Goal: Task Accomplishment & Management: Use online tool/utility

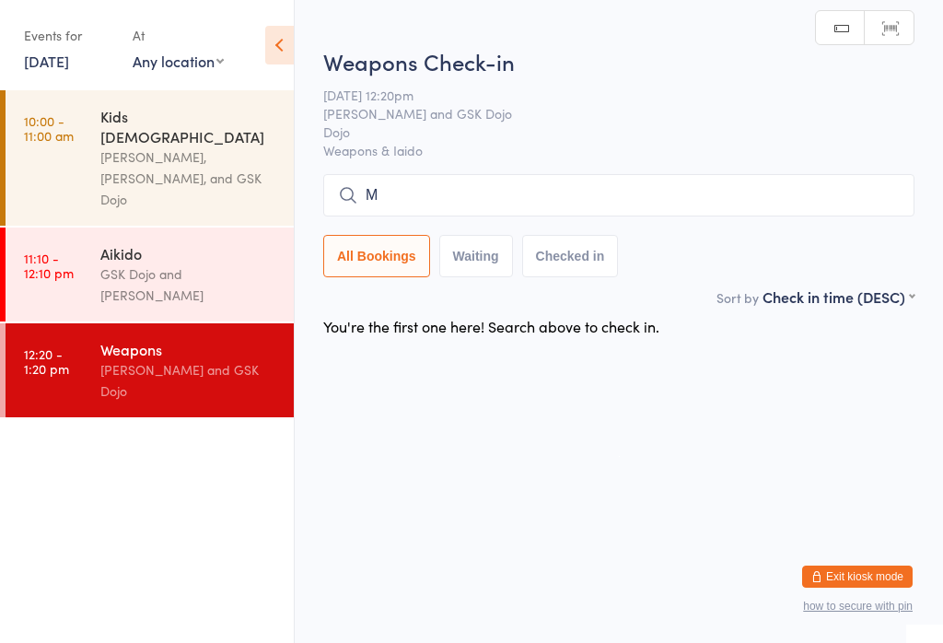
scroll to position [106, 0]
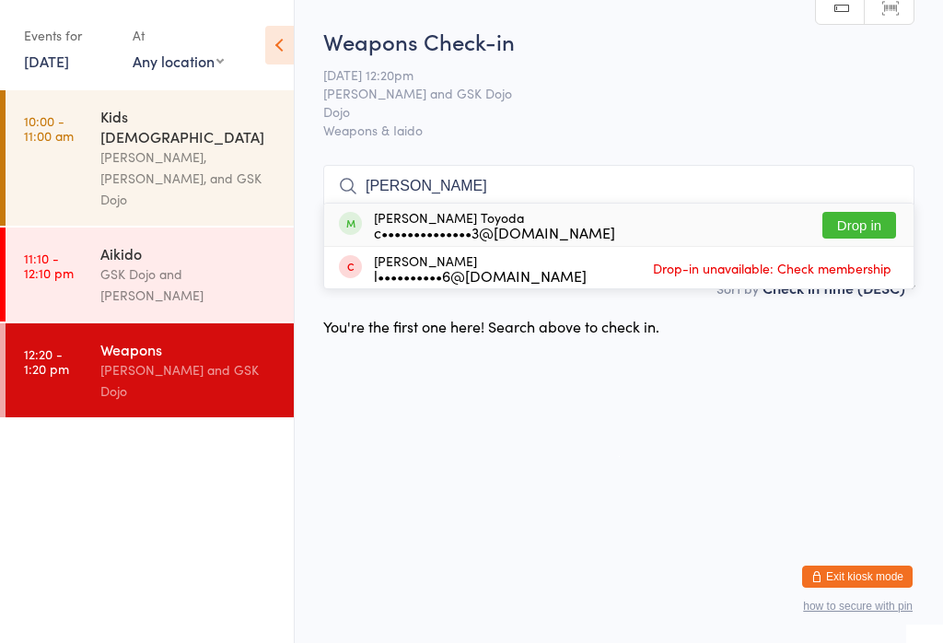
type input "[PERSON_NAME]"
click at [863, 212] on button "Drop in" at bounding box center [860, 225] width 74 height 27
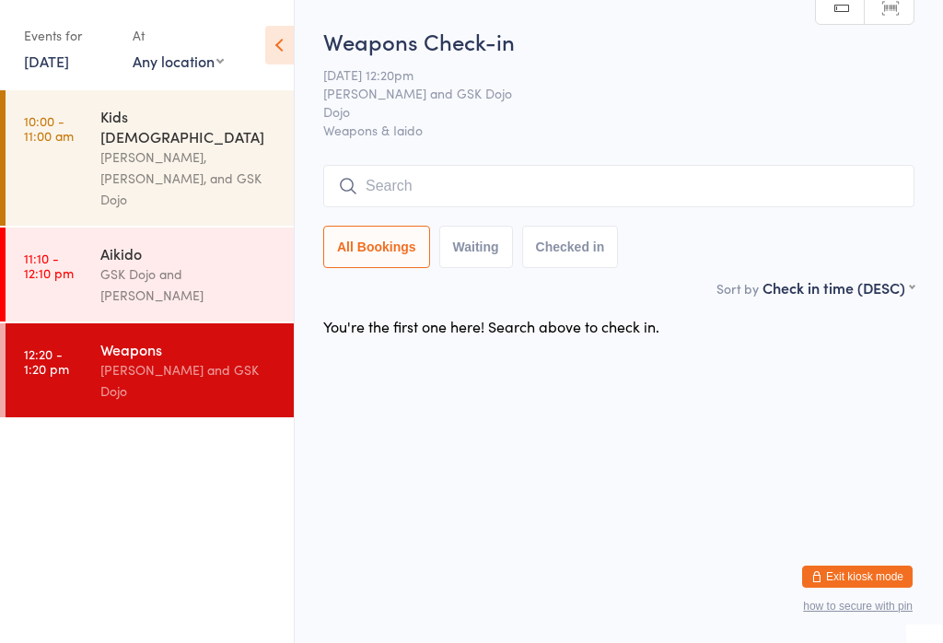
scroll to position [0, 0]
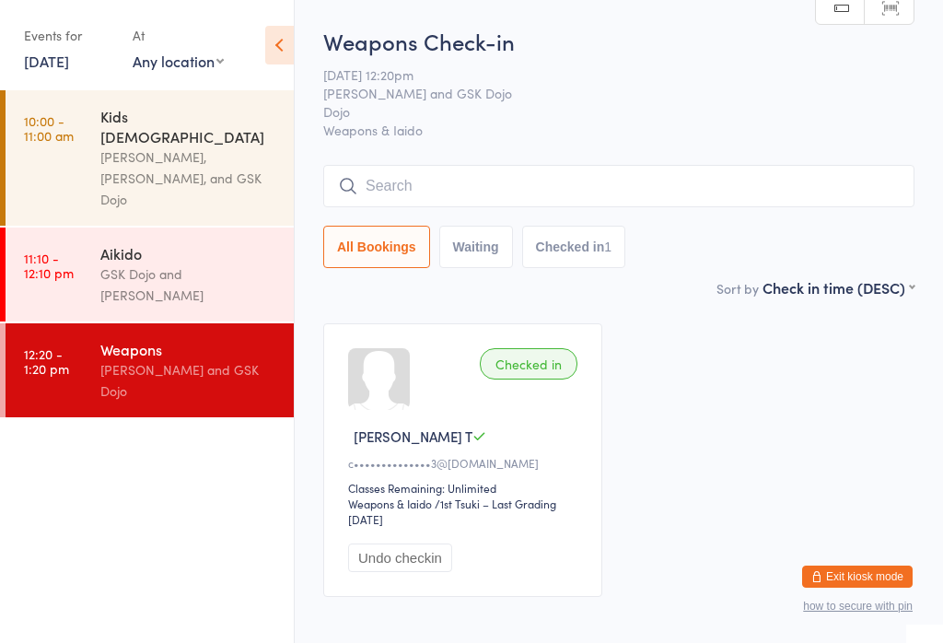
click at [197, 228] on div "Aikido GSK Dojo and [PERSON_NAME]" at bounding box center [196, 275] width 193 height 94
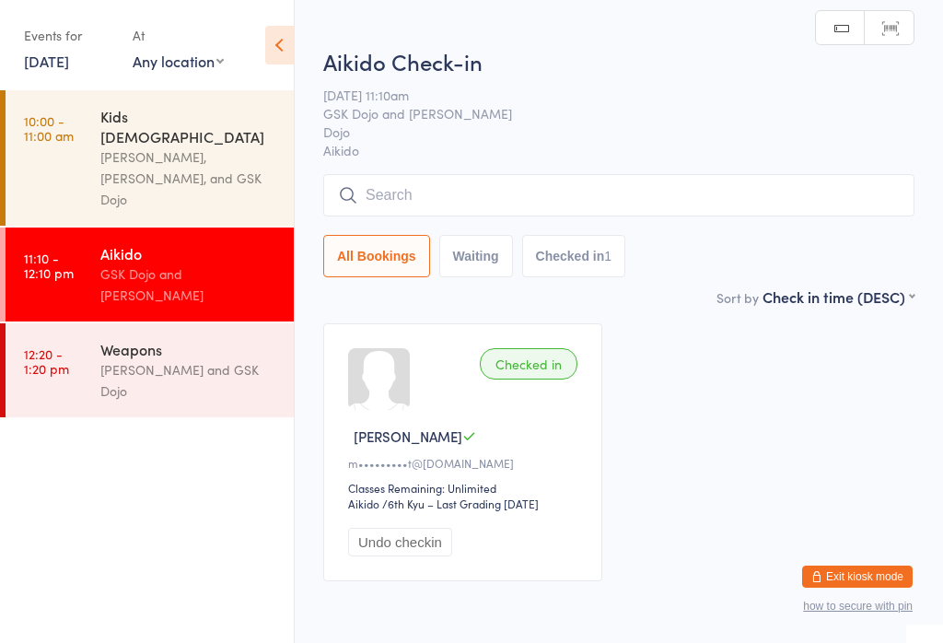
click at [161, 339] on div "Weapons" at bounding box center [189, 349] width 178 height 20
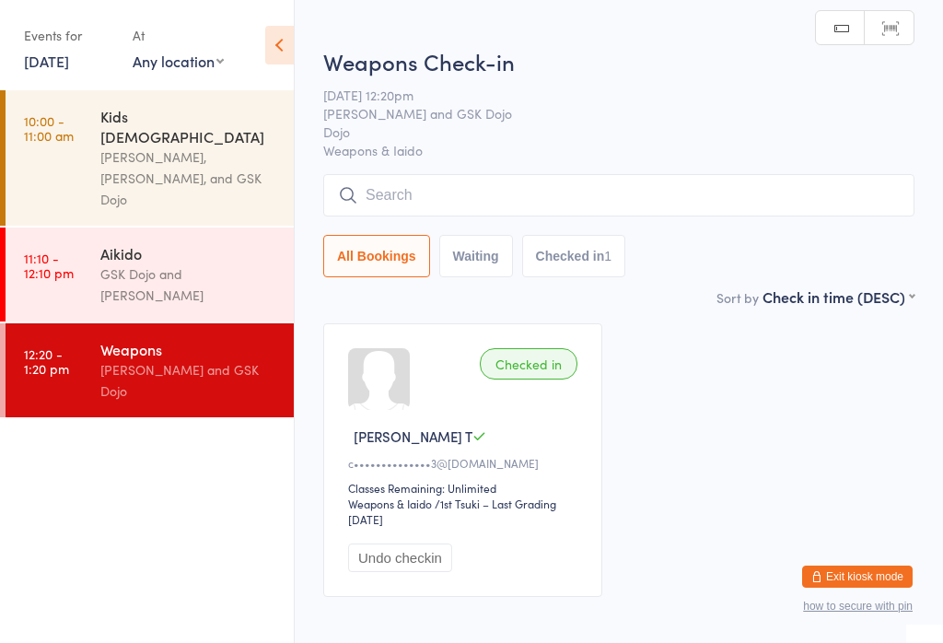
click at [175, 263] on div "GSK Dojo and [PERSON_NAME]" at bounding box center [189, 284] width 178 height 42
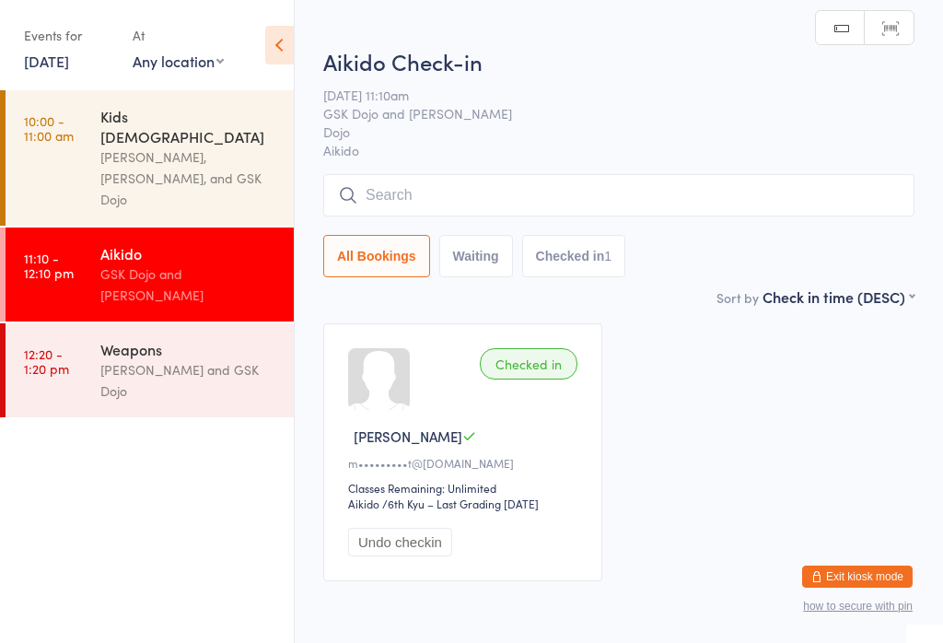
click at [483, 193] on input "search" at bounding box center [618, 195] width 591 height 42
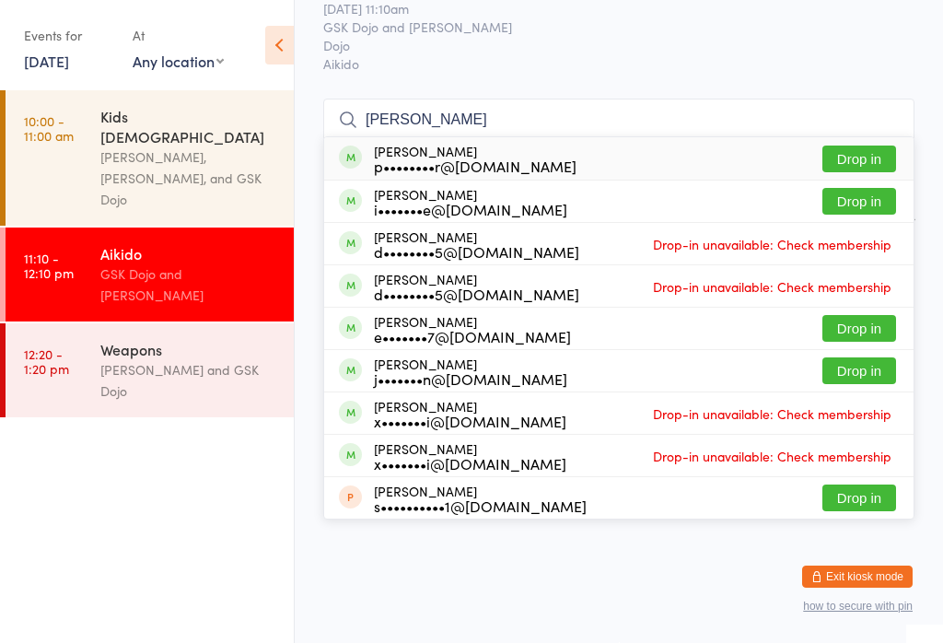
scroll to position [178, 0]
type input "[PERSON_NAME]"
click at [874, 146] on button "Drop in" at bounding box center [860, 159] width 74 height 27
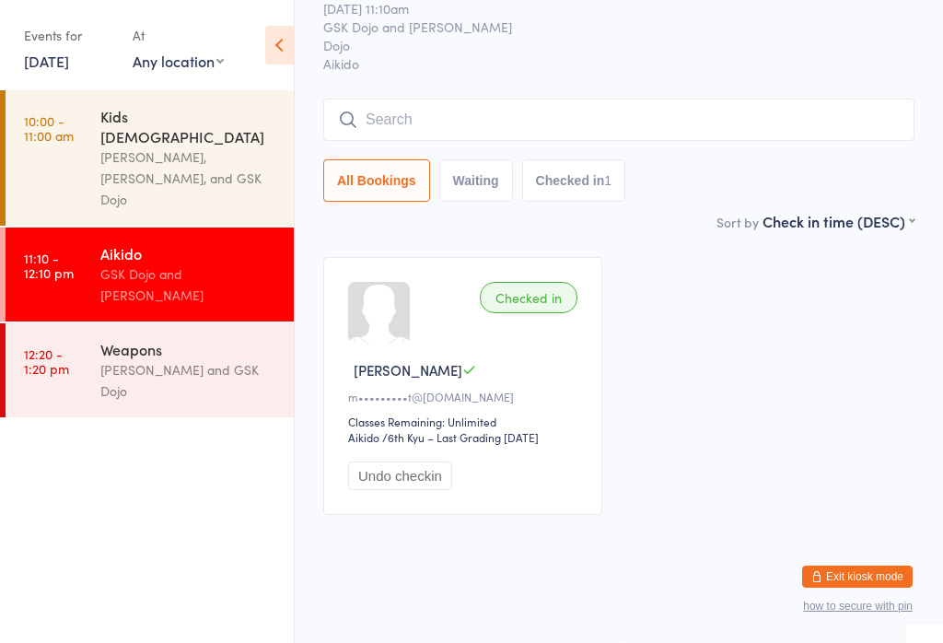
scroll to position [86, 0]
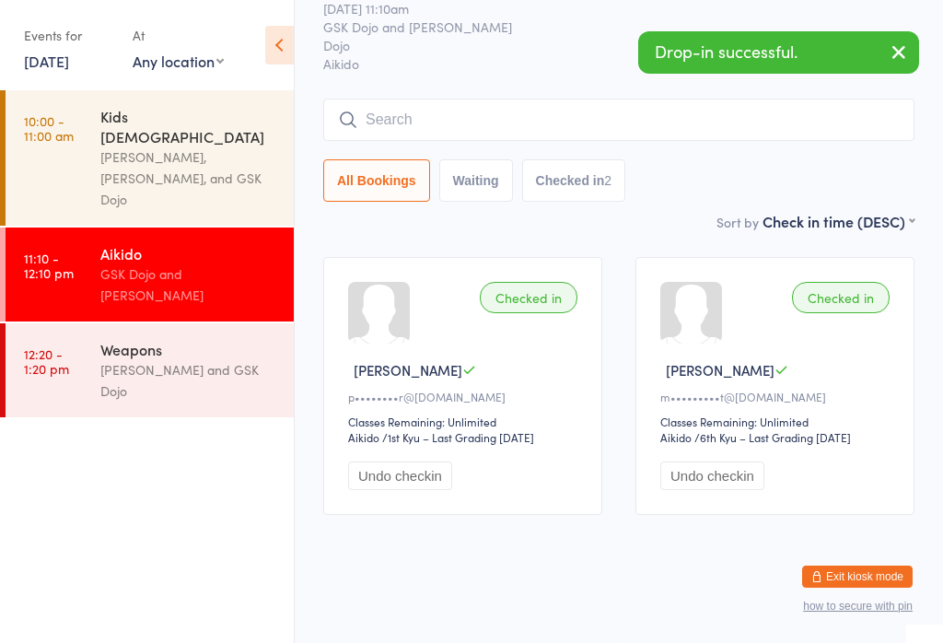
click at [482, 99] on input "search" at bounding box center [618, 120] width 591 height 42
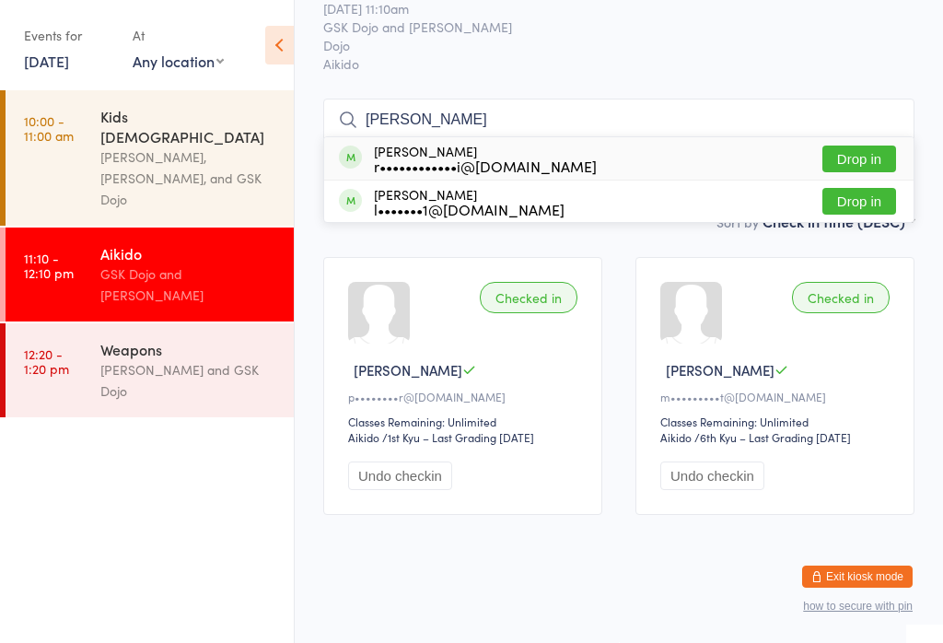
click at [880, 99] on input "[PERSON_NAME]" at bounding box center [618, 120] width 591 height 42
type input "[PERSON_NAME]"
click at [869, 146] on button "Drop in" at bounding box center [860, 159] width 74 height 27
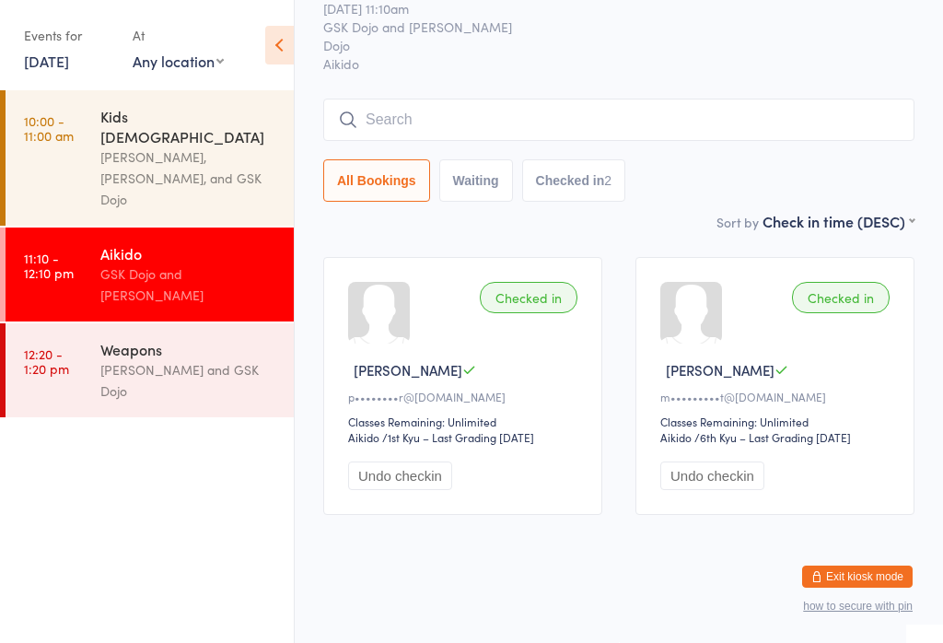
scroll to position [86, 0]
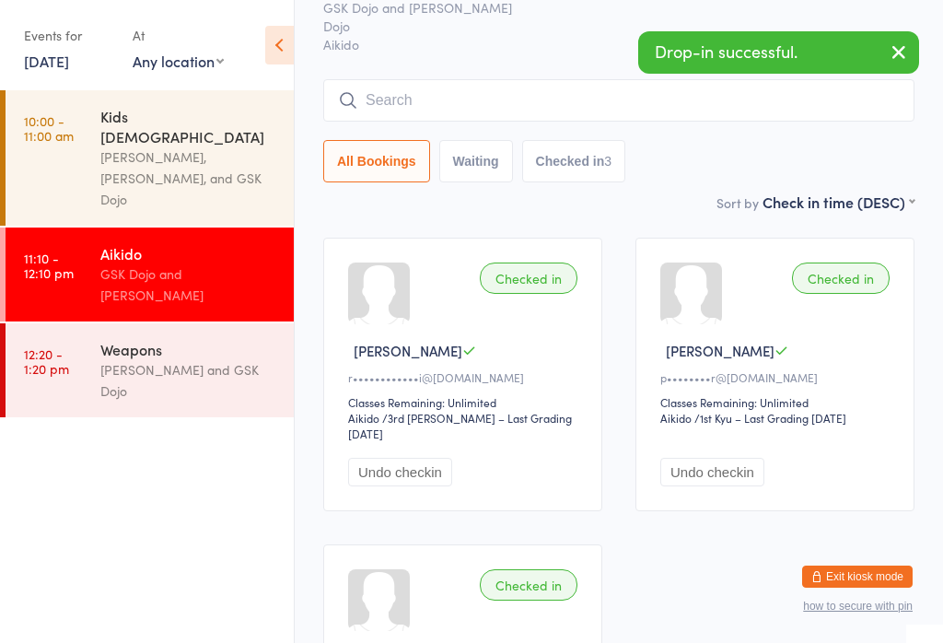
click at [509, 88] on input "search" at bounding box center [618, 100] width 591 height 42
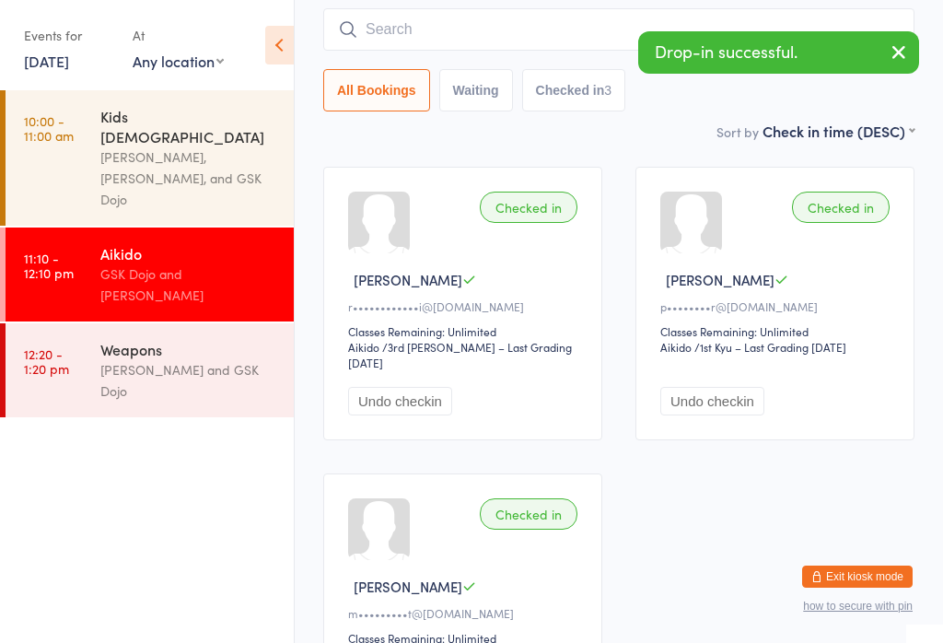
scroll to position [167, 0]
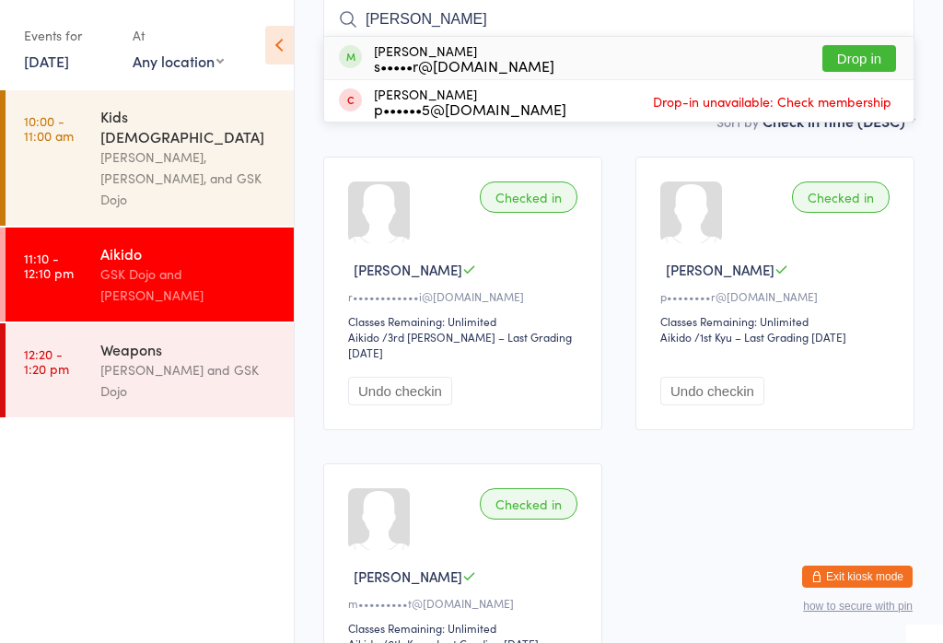
type input "[PERSON_NAME]"
click at [860, 39] on div "[PERSON_NAME] s•••••r@[DOMAIN_NAME] Drop in" at bounding box center [619, 58] width 590 height 42
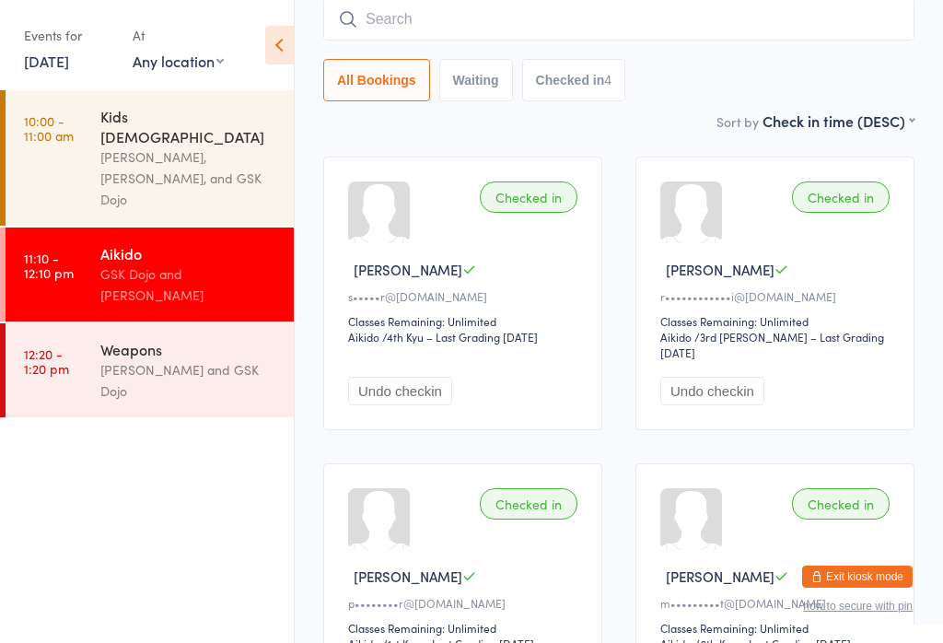
click at [542, 6] on input "search" at bounding box center [618, 19] width 591 height 42
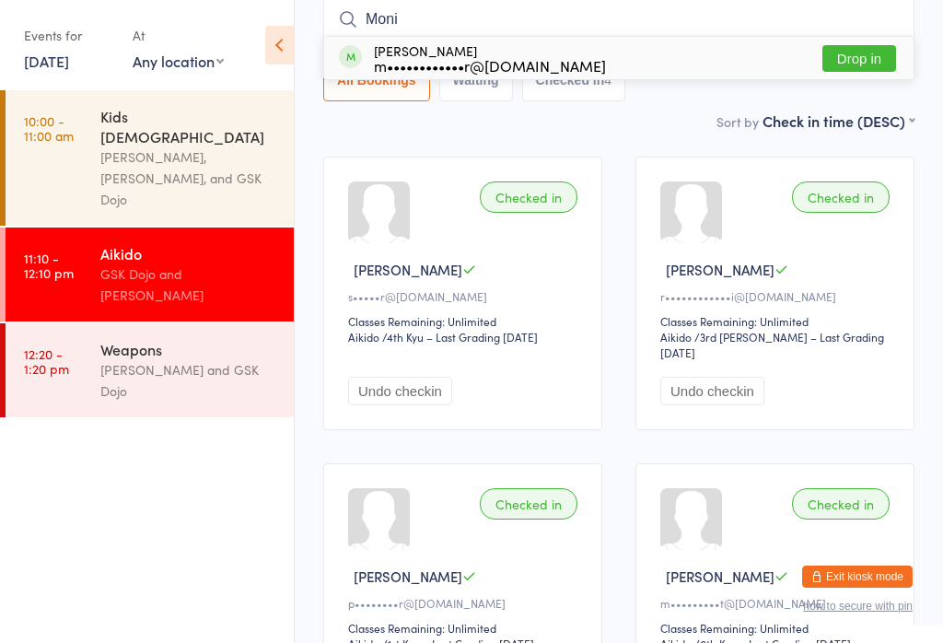
type input "Moni"
click at [864, 47] on button "Drop in" at bounding box center [860, 58] width 74 height 27
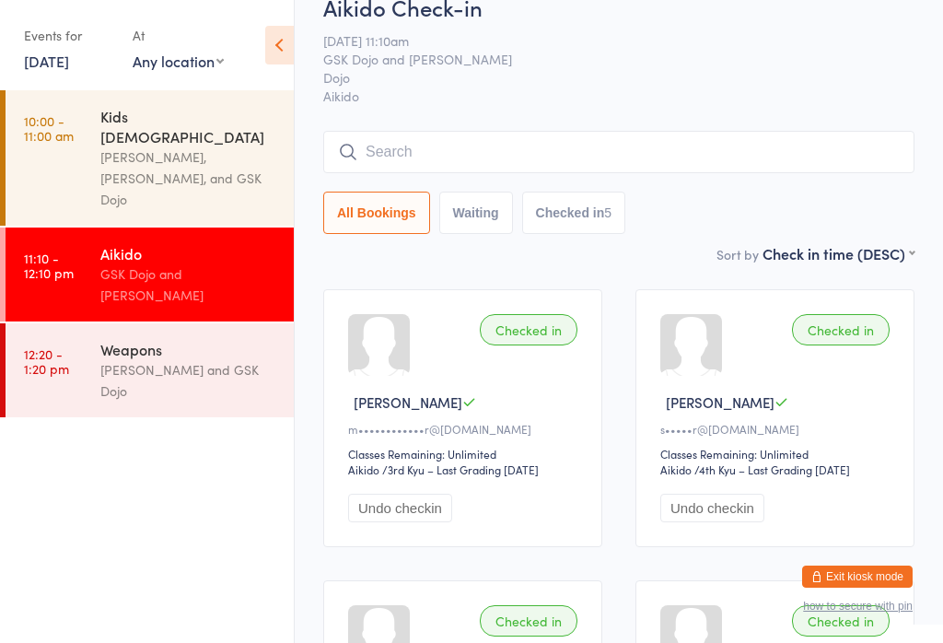
scroll to position [78, 0]
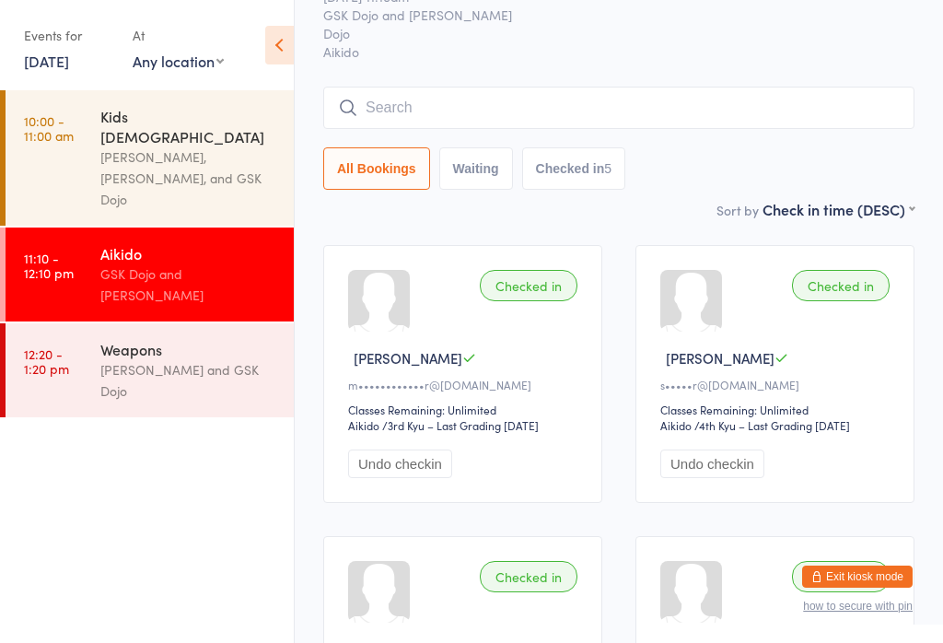
click at [495, 105] on input "search" at bounding box center [618, 108] width 591 height 42
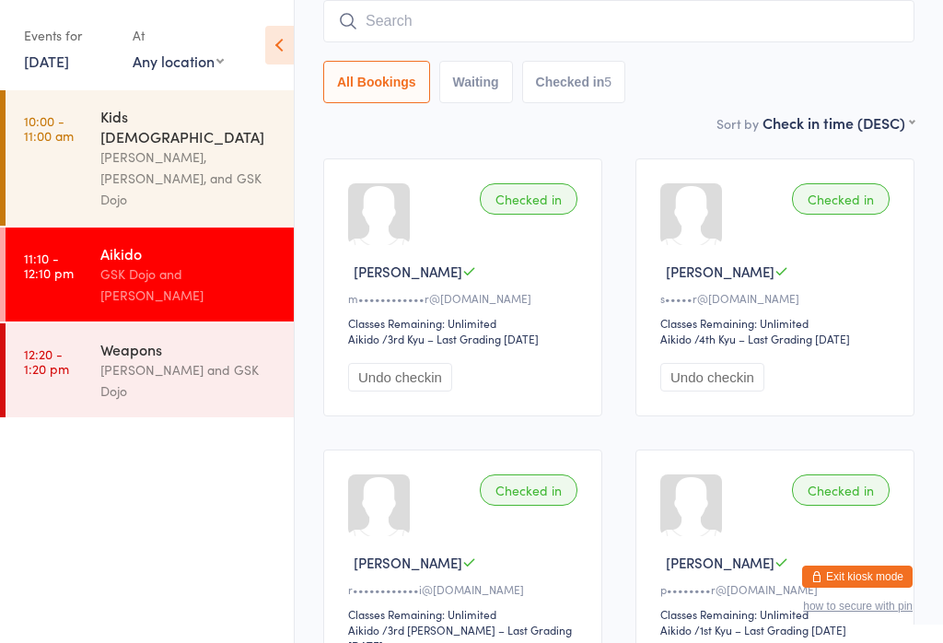
scroll to position [167, 0]
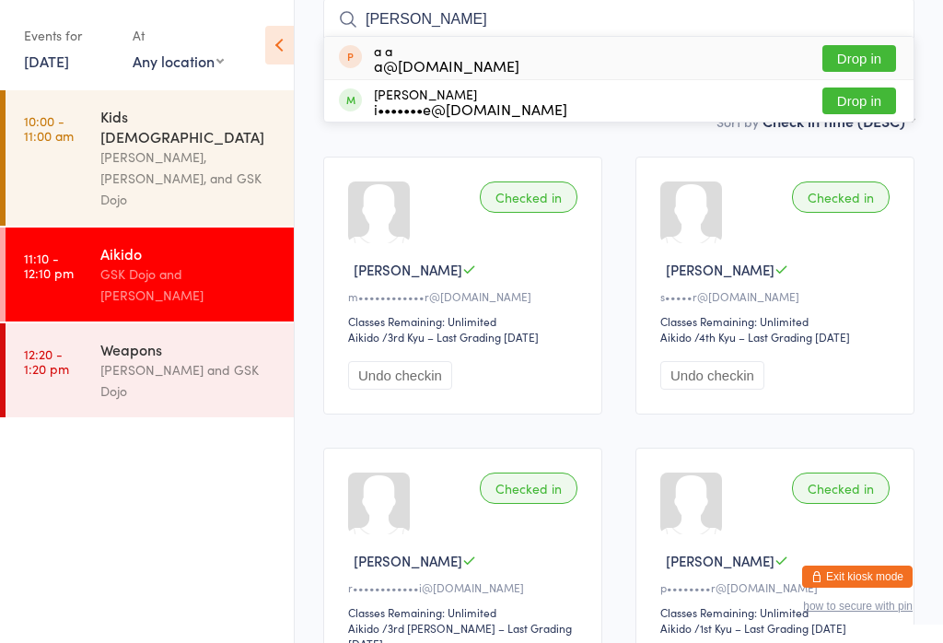
type input "[PERSON_NAME]"
click at [84, 323] on link "12:20 - 1:20 pm Weapons [PERSON_NAME] and GSK Dojo" at bounding box center [150, 370] width 288 height 94
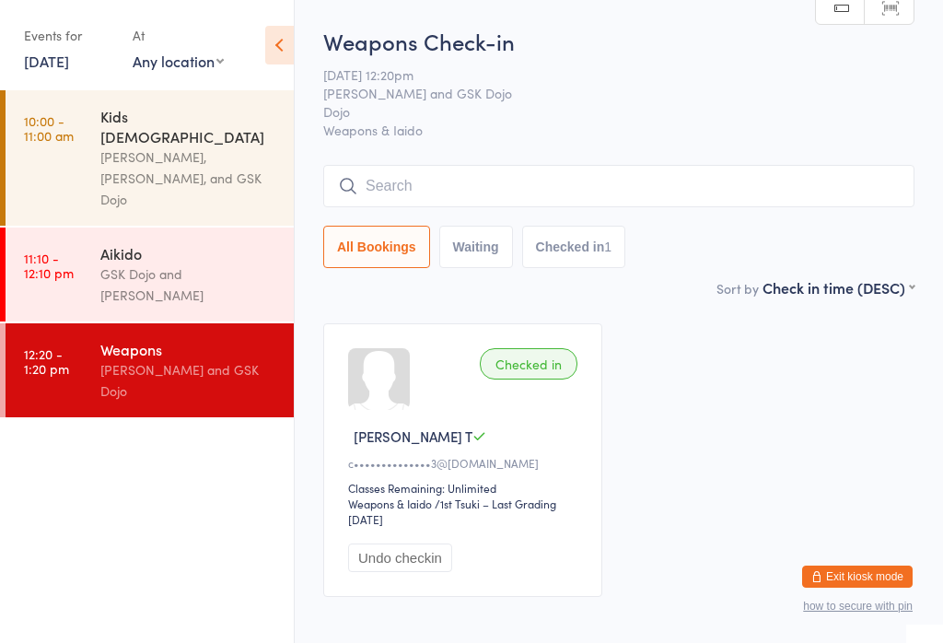
click at [191, 243] on div "Aikido" at bounding box center [189, 253] width 178 height 20
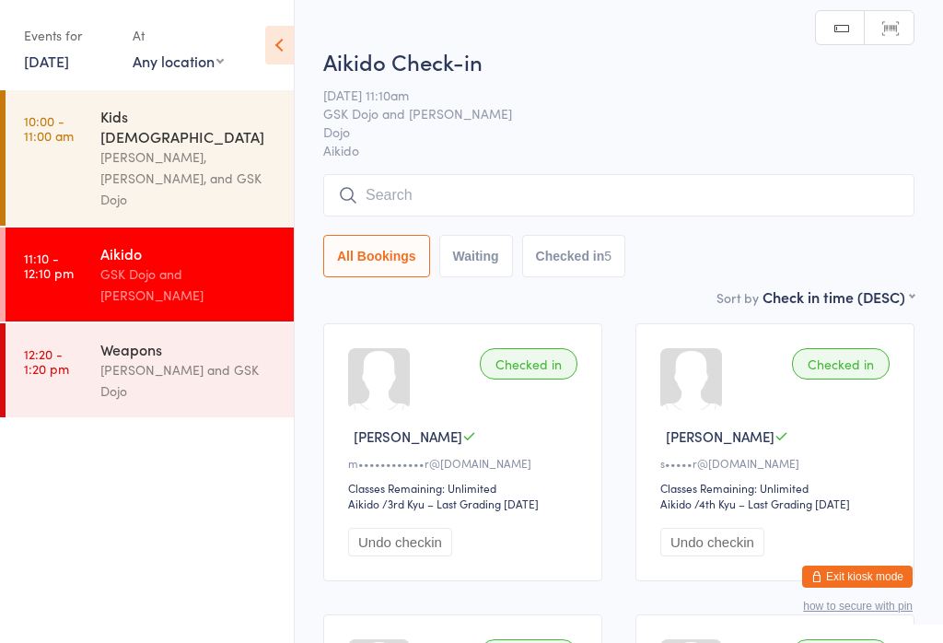
click at [451, 203] on input "search" at bounding box center [618, 195] width 591 height 42
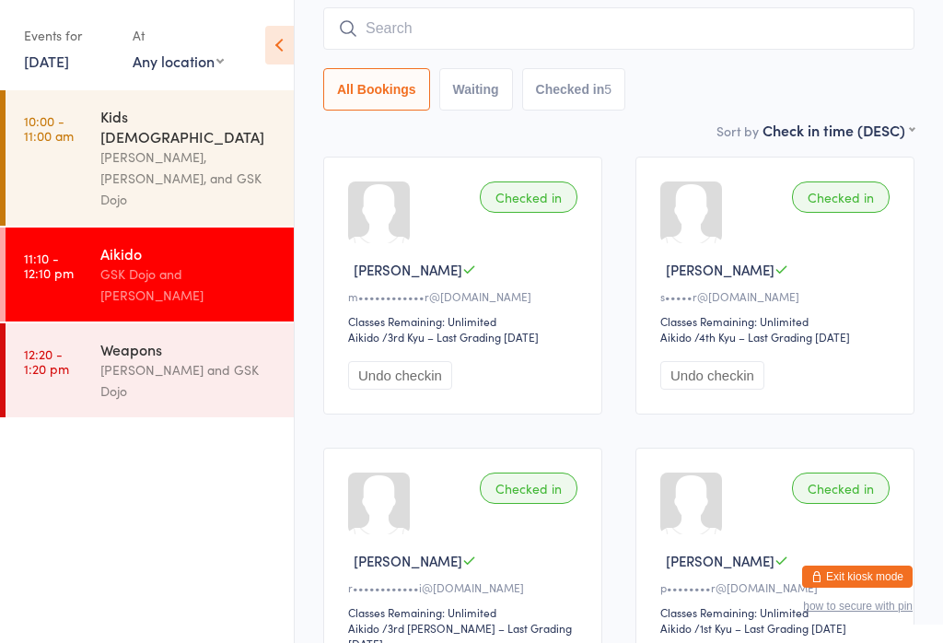
scroll to position [176, 0]
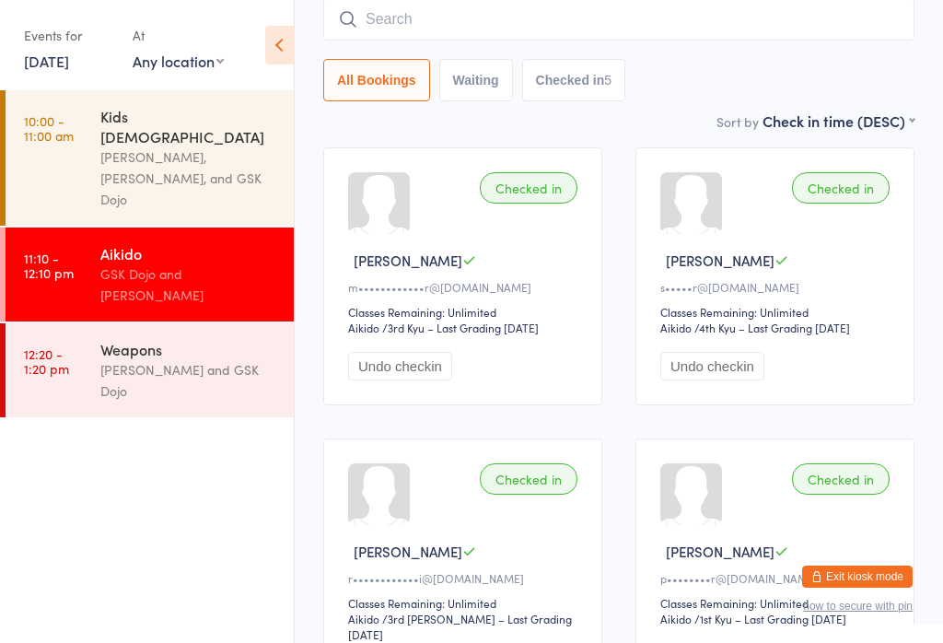
type input "D"
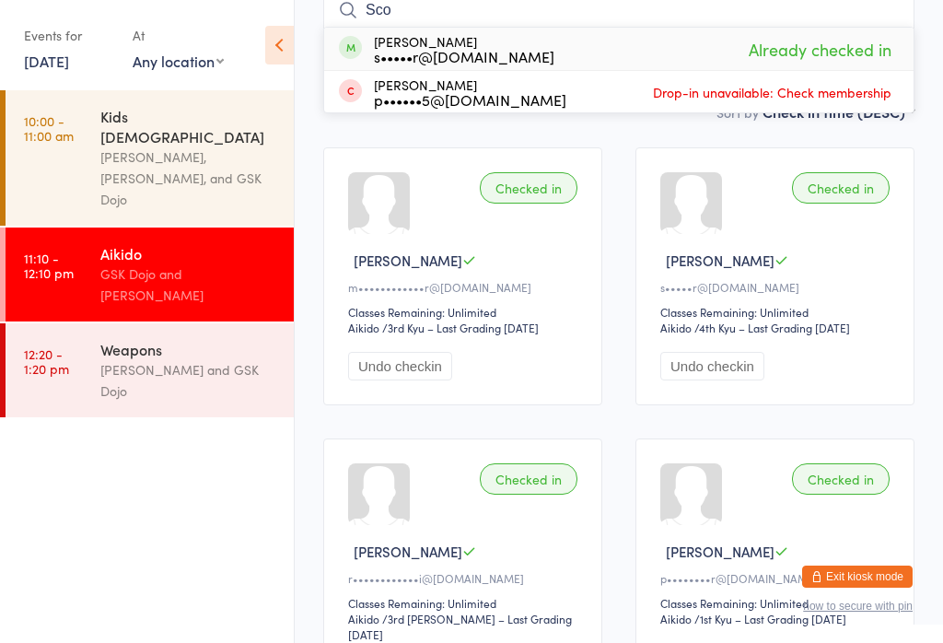
type input "Sco"
click at [483, 37] on div "[PERSON_NAME] s•••••r@[DOMAIN_NAME]" at bounding box center [464, 48] width 181 height 29
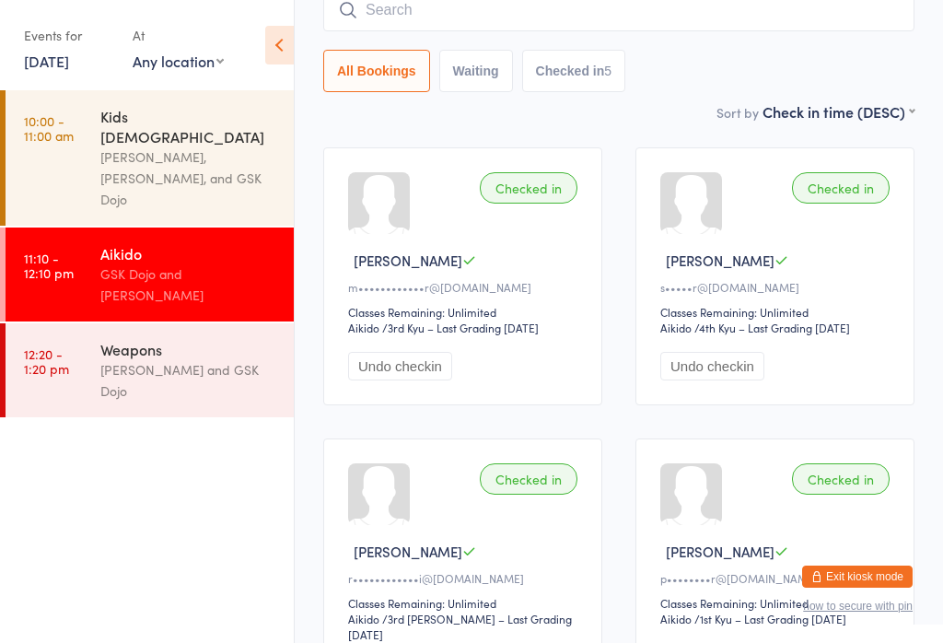
click at [61, 56] on link "[DATE]" at bounding box center [46, 61] width 45 height 20
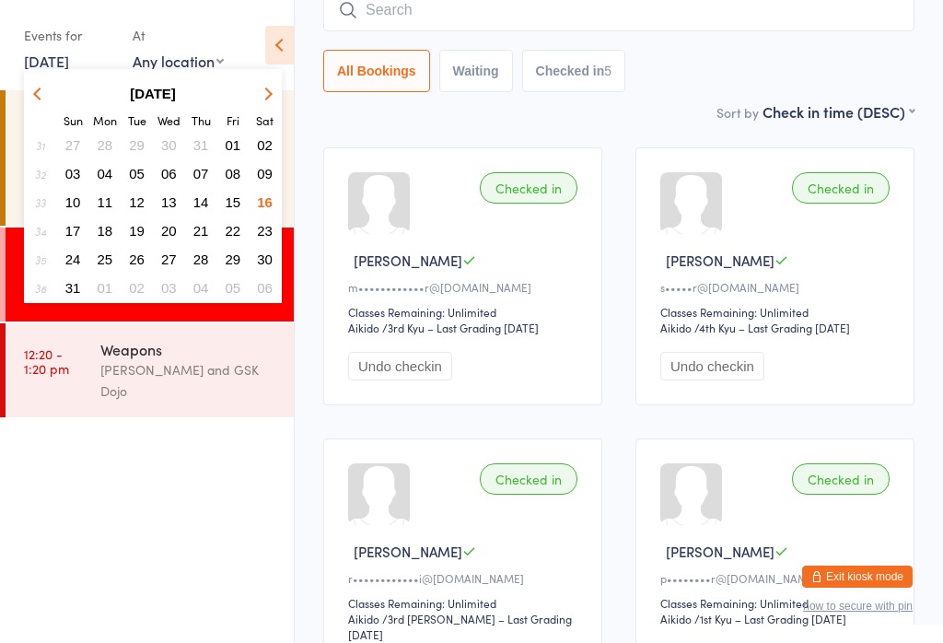
click at [205, 194] on button "14" at bounding box center [201, 202] width 29 height 25
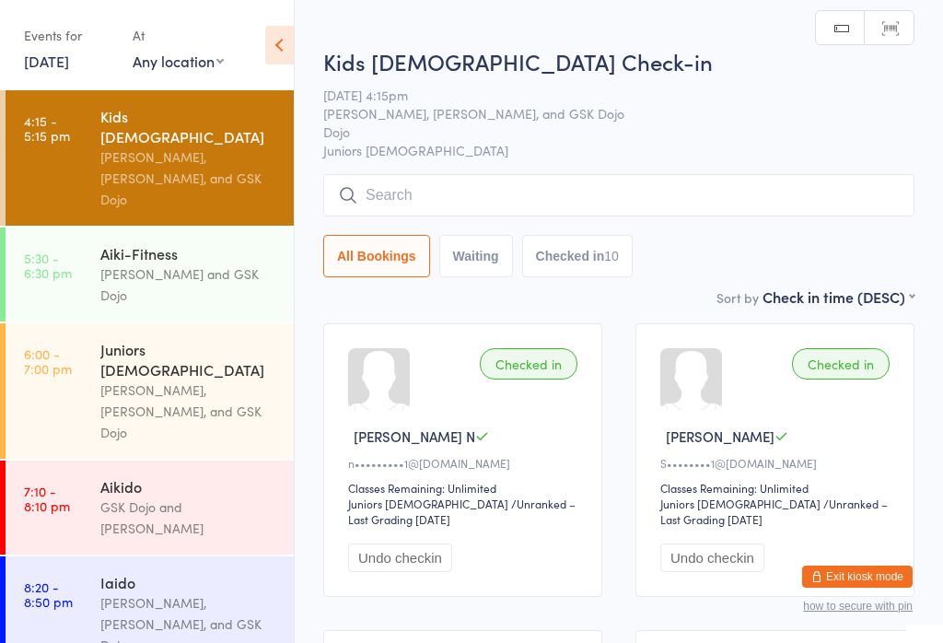
click at [157, 476] on div "Aikido" at bounding box center [189, 486] width 178 height 20
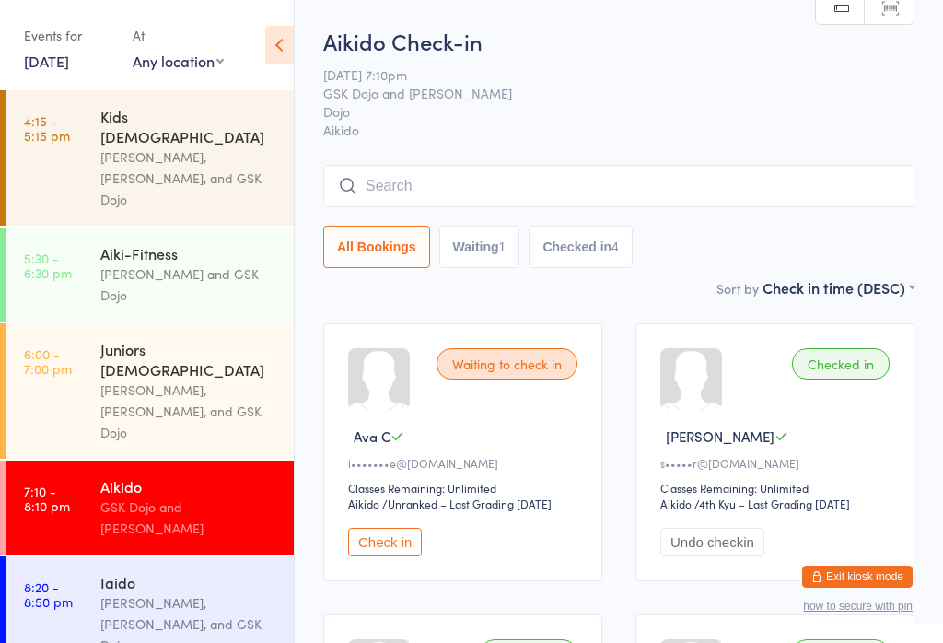
click at [69, 59] on link "[DATE]" at bounding box center [46, 61] width 45 height 20
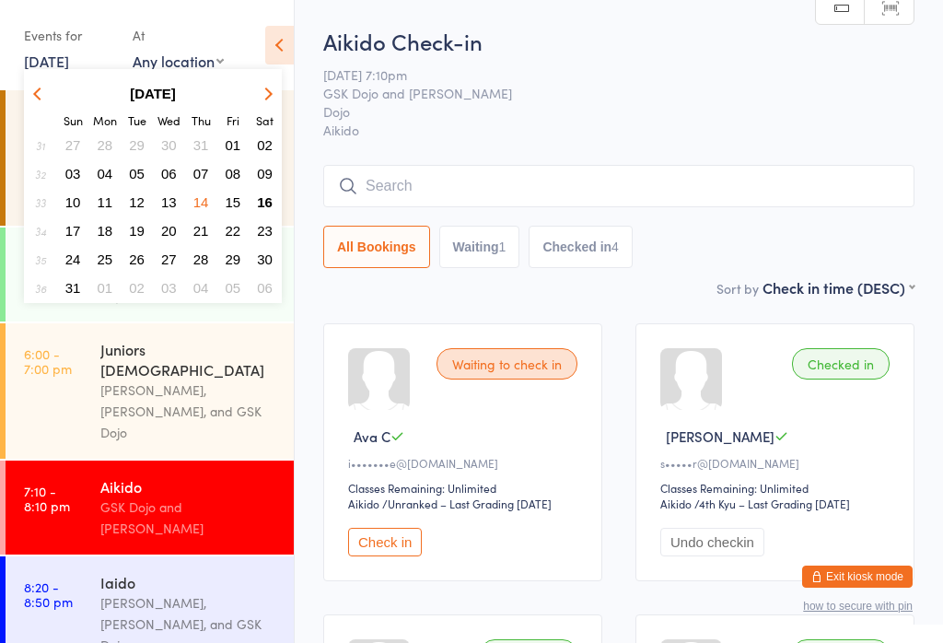
click at [263, 200] on span "16" at bounding box center [265, 202] width 16 height 16
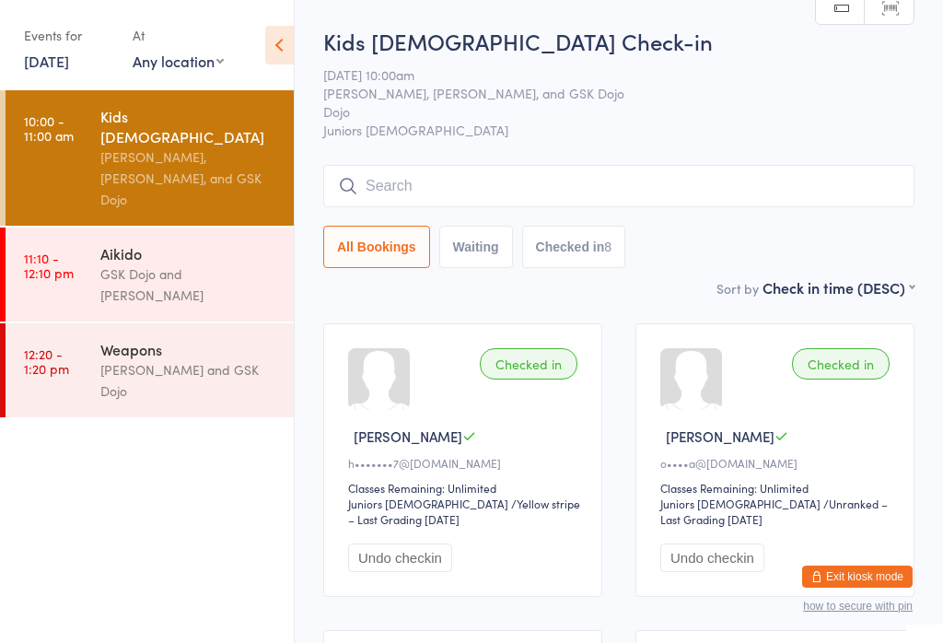
click at [216, 263] on div "GSK Dojo and [PERSON_NAME]" at bounding box center [189, 284] width 178 height 42
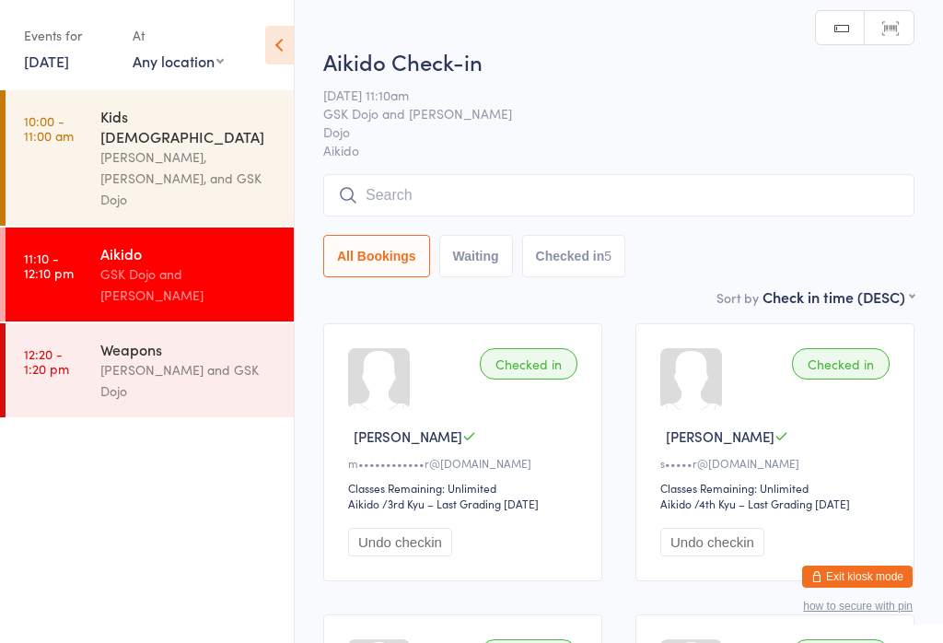
click at [240, 243] on div "Aikido" at bounding box center [189, 253] width 178 height 20
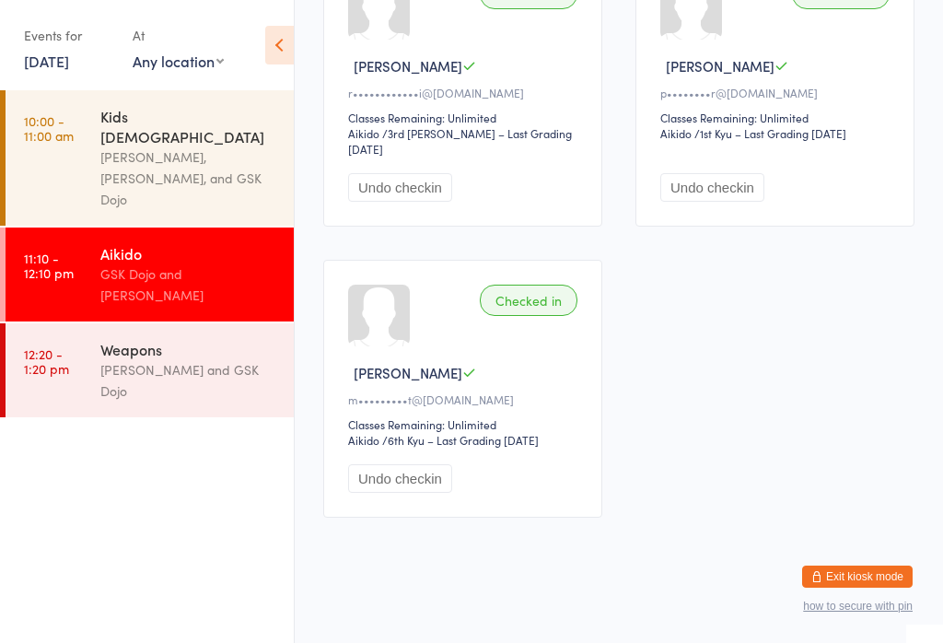
scroll to position [661, 0]
